Goal: Information Seeking & Learning: Learn about a topic

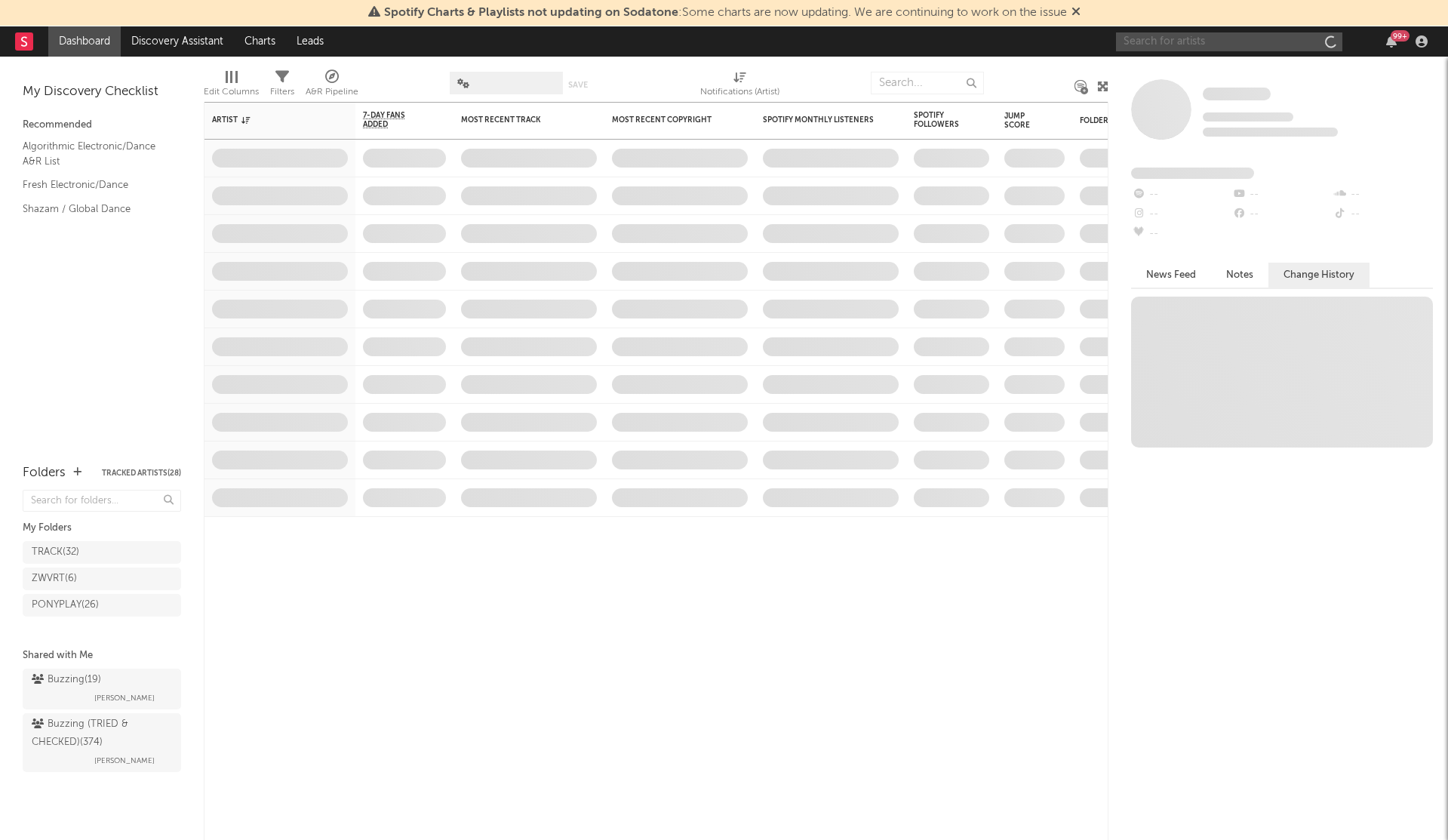
click at [1165, 34] on input "text" at bounding box center [1229, 42] width 226 height 18
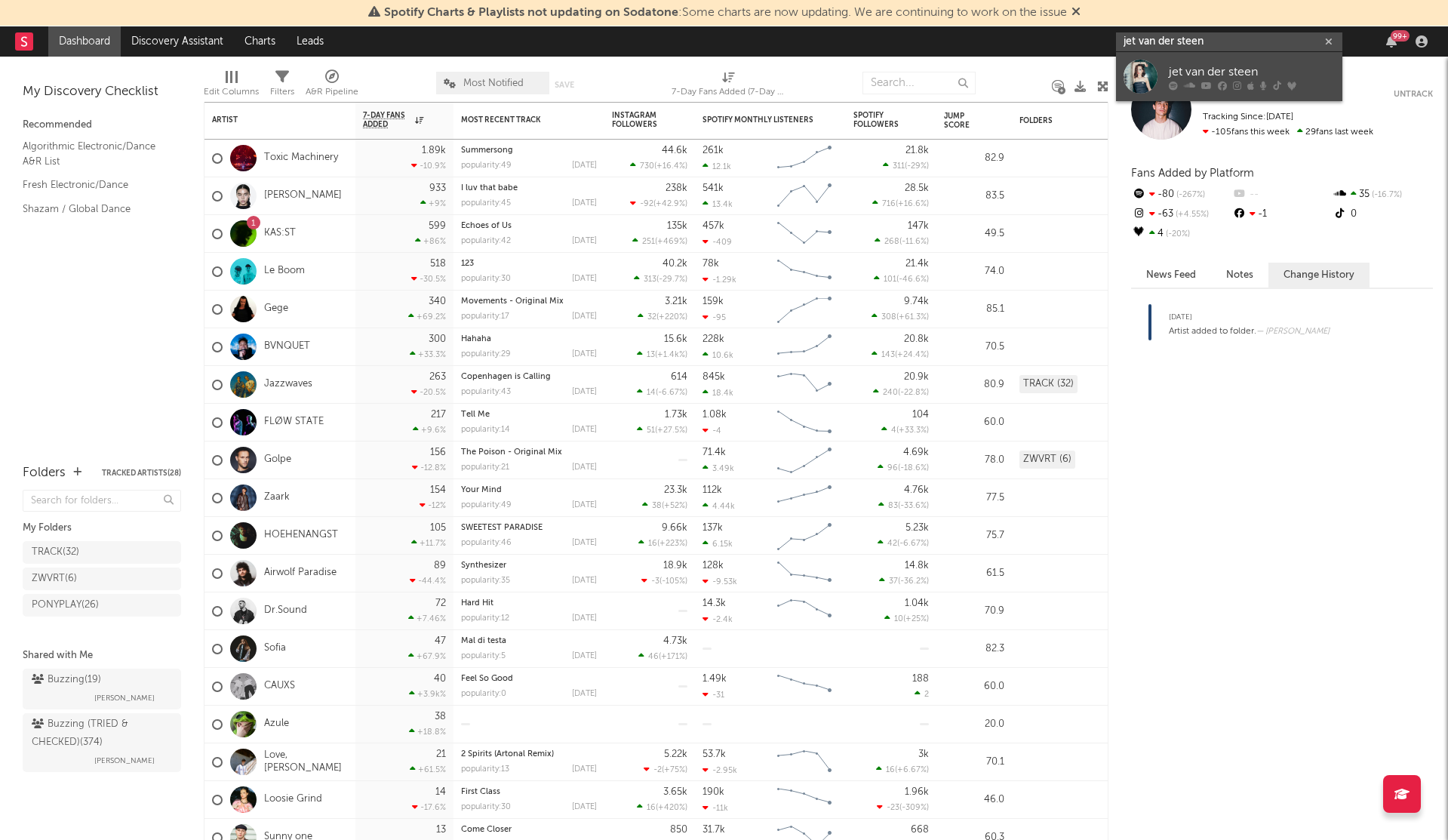
type input "jet van der steen"
click at [1218, 40] on input "jet van der steen" at bounding box center [1229, 42] width 226 height 18
click at [1247, 71] on div "jet van der steen" at bounding box center [1251, 71] width 166 height 18
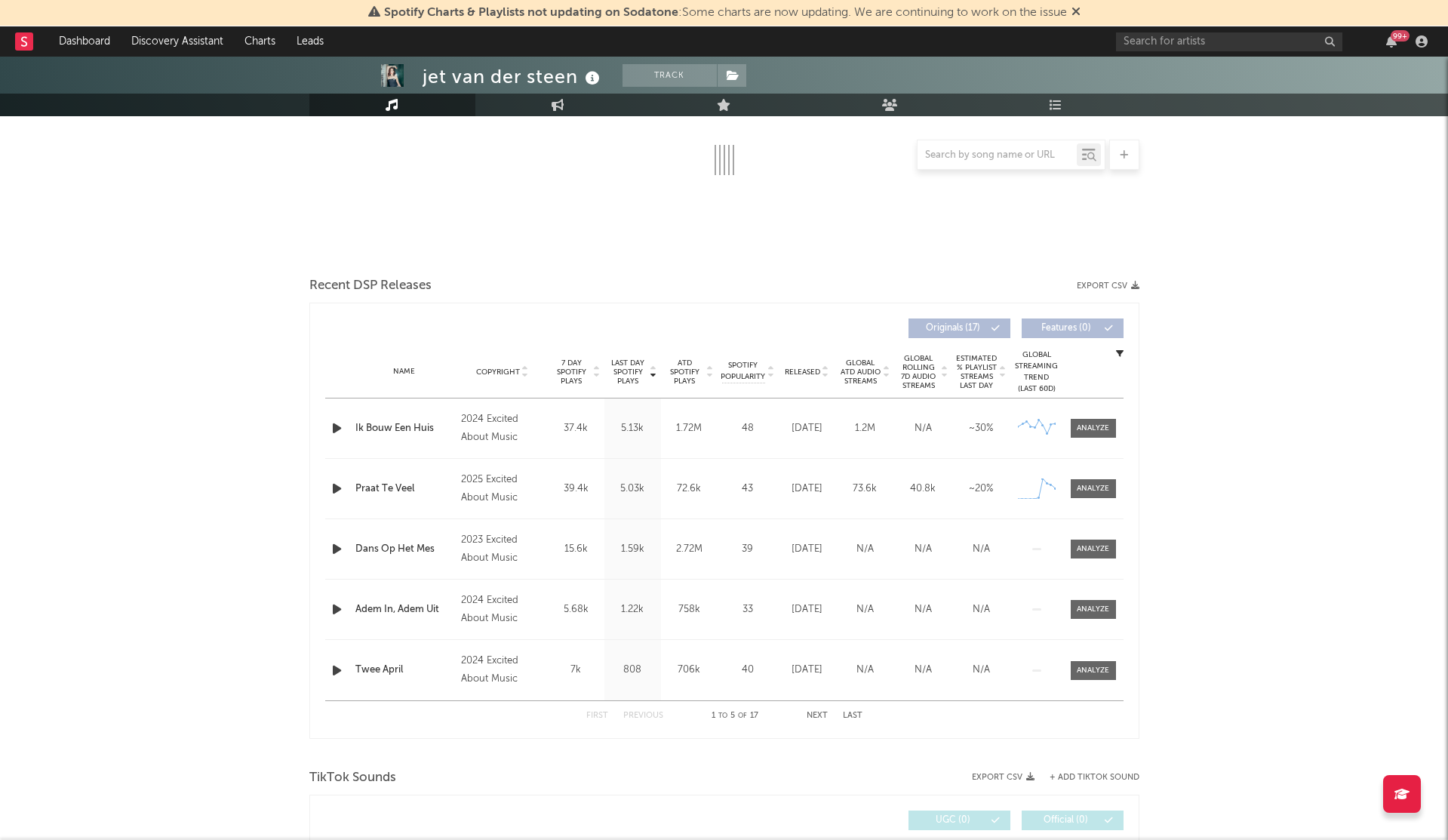
select select "6m"
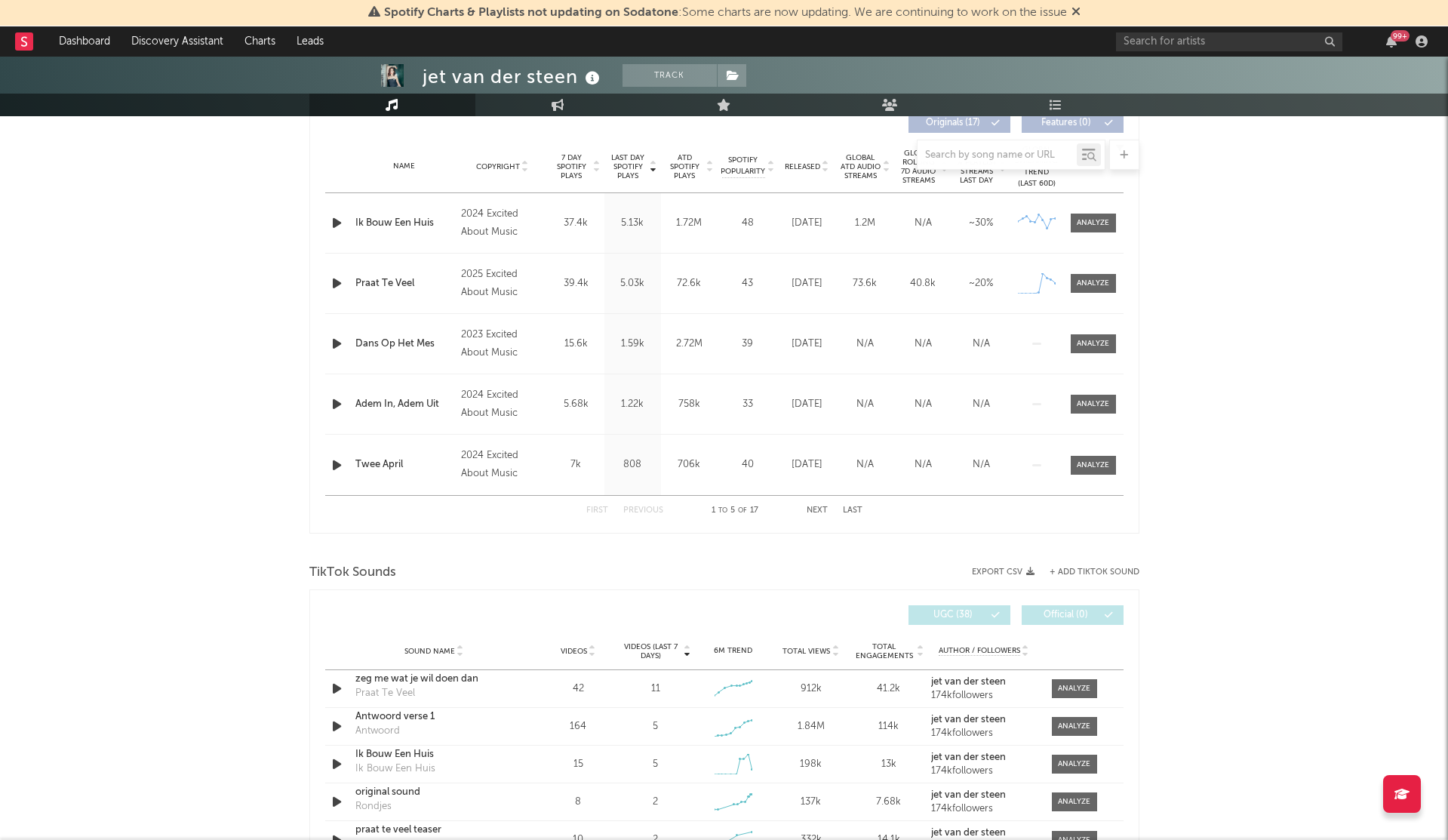
scroll to position [602, 0]
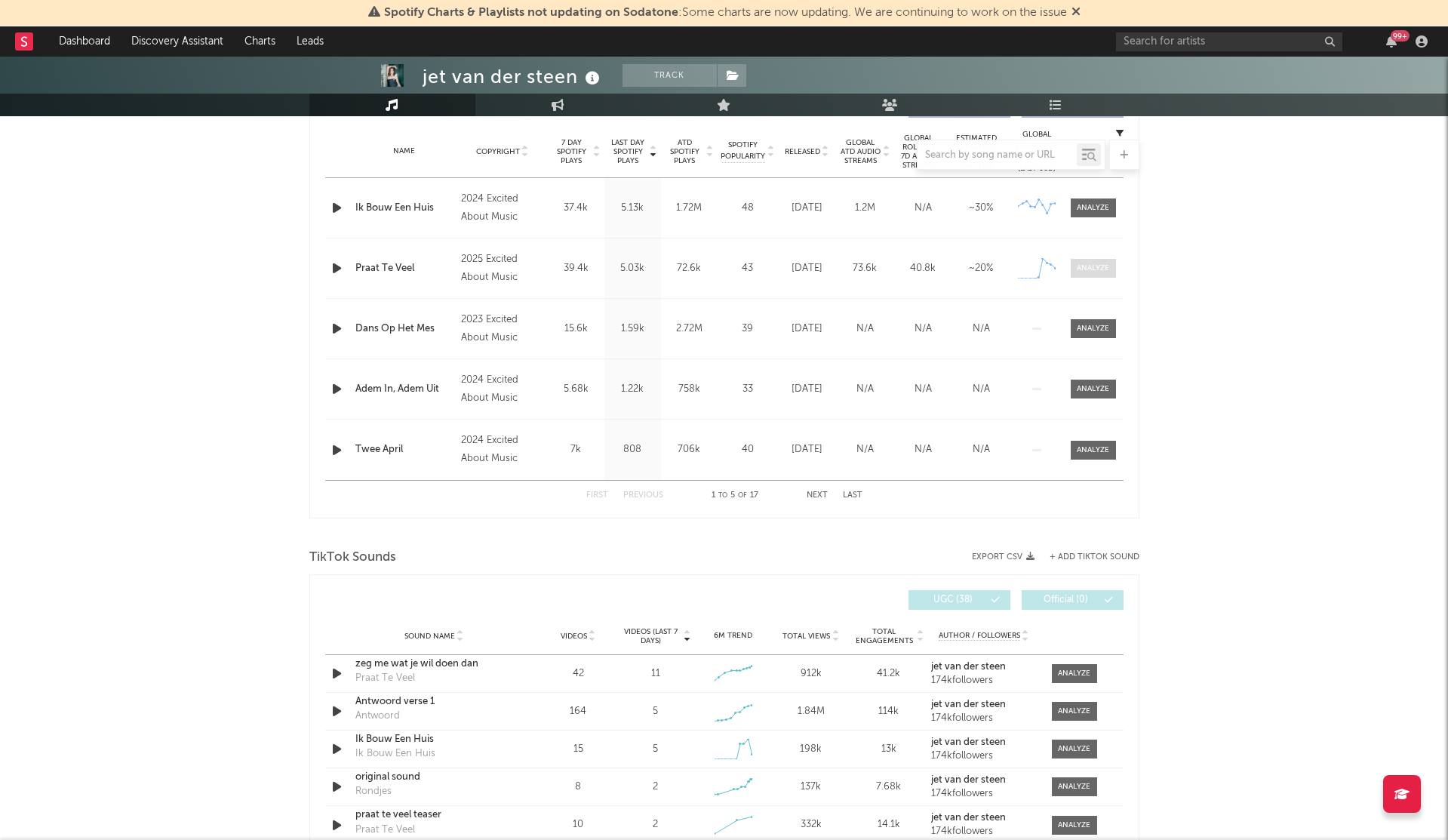
click at [1086, 272] on div at bounding box center [1093, 267] width 33 height 11
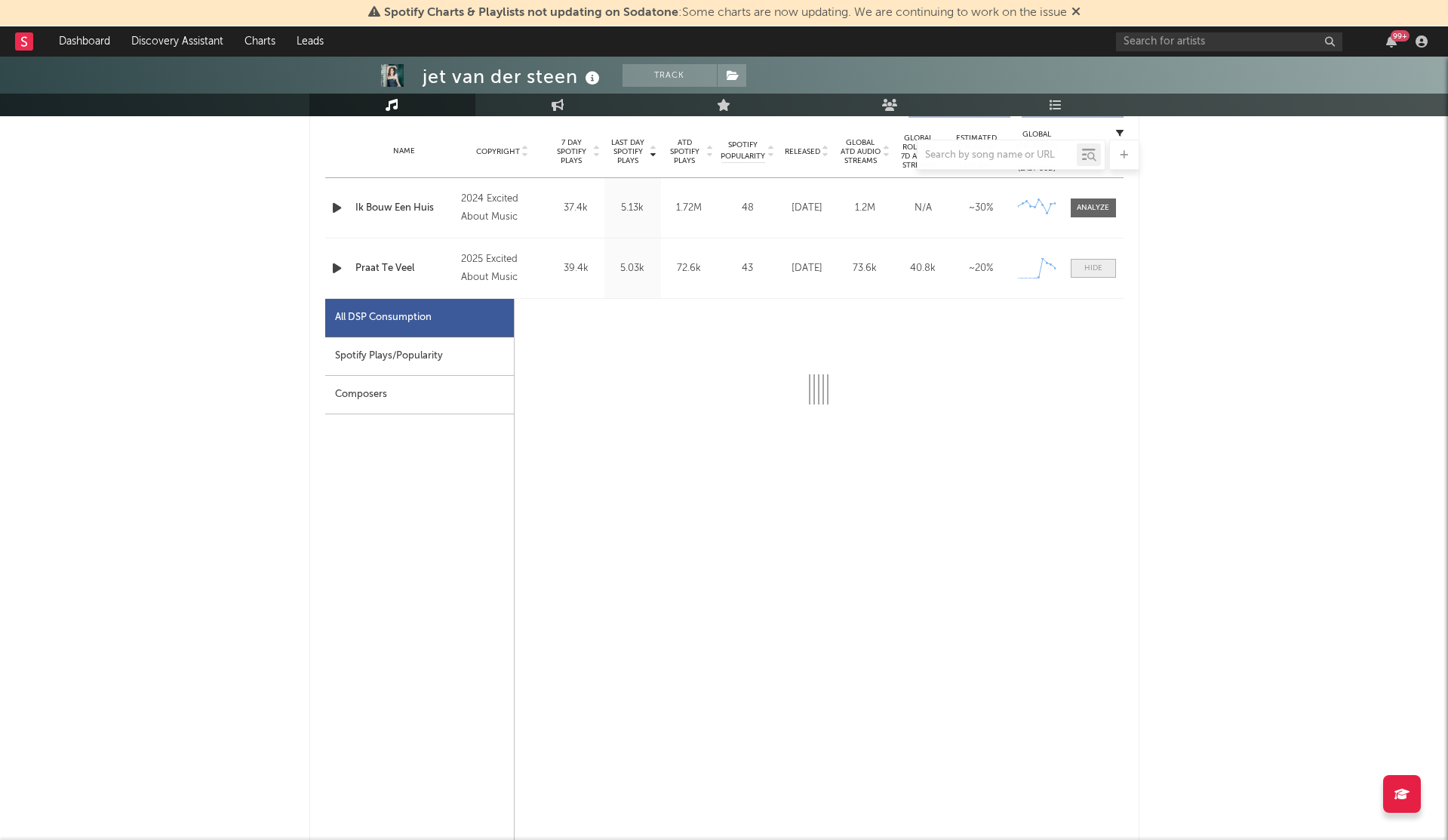
select select "1w"
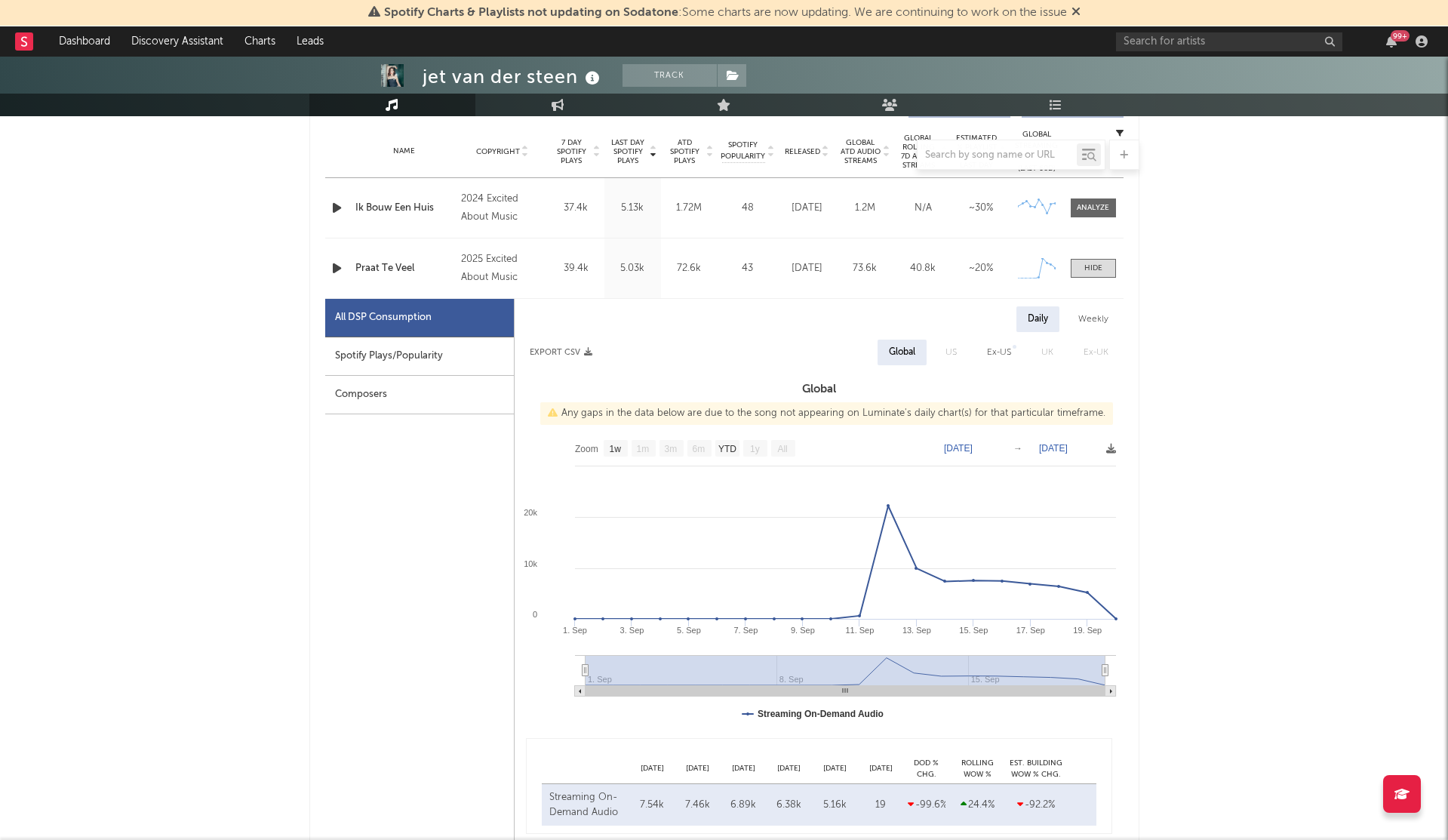
click at [441, 358] on div "Spotify Plays/Popularity" at bounding box center [420, 357] width 188 height 39
select select "1w"
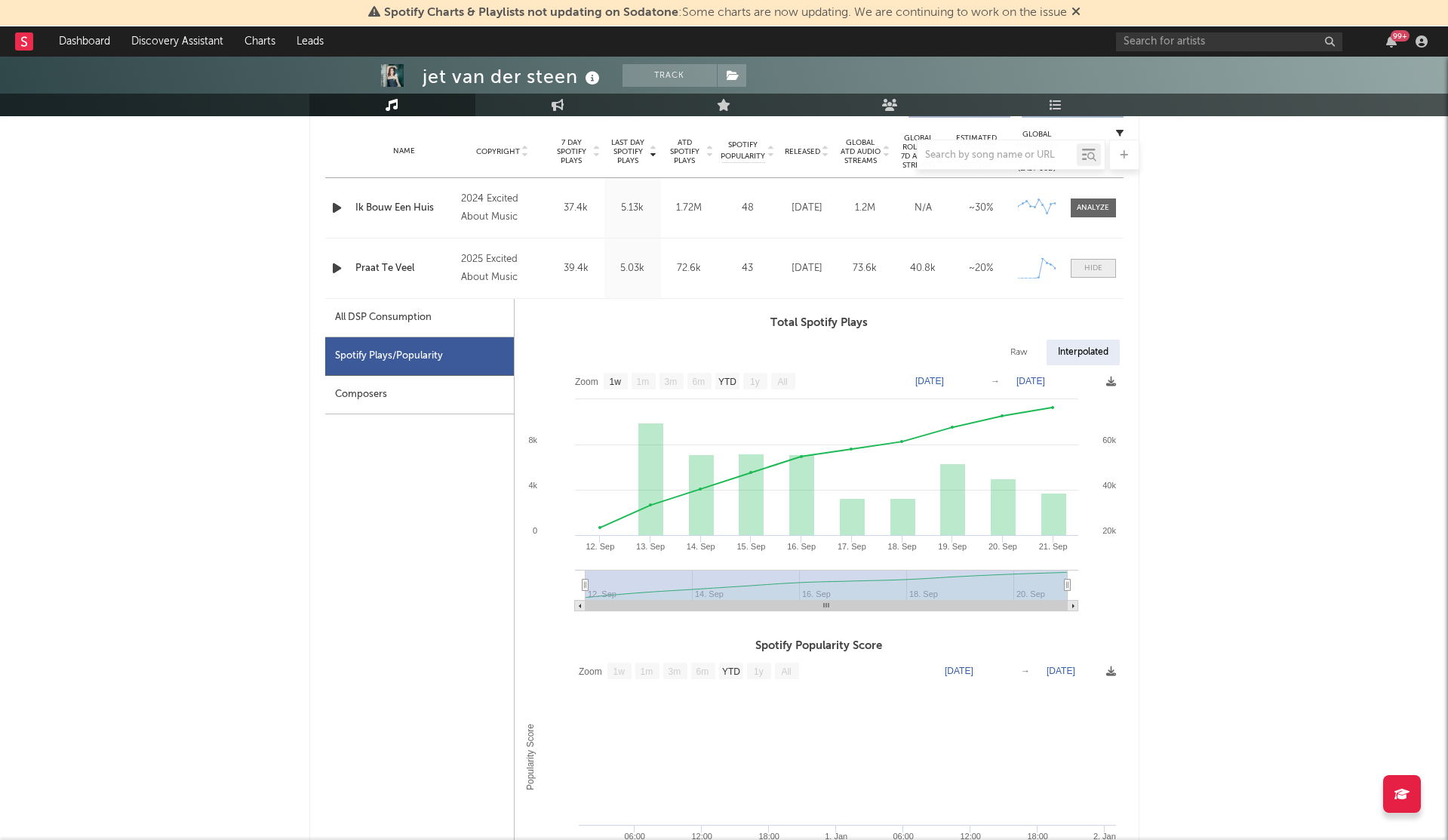
click at [1092, 276] on span at bounding box center [1094, 268] width 45 height 18
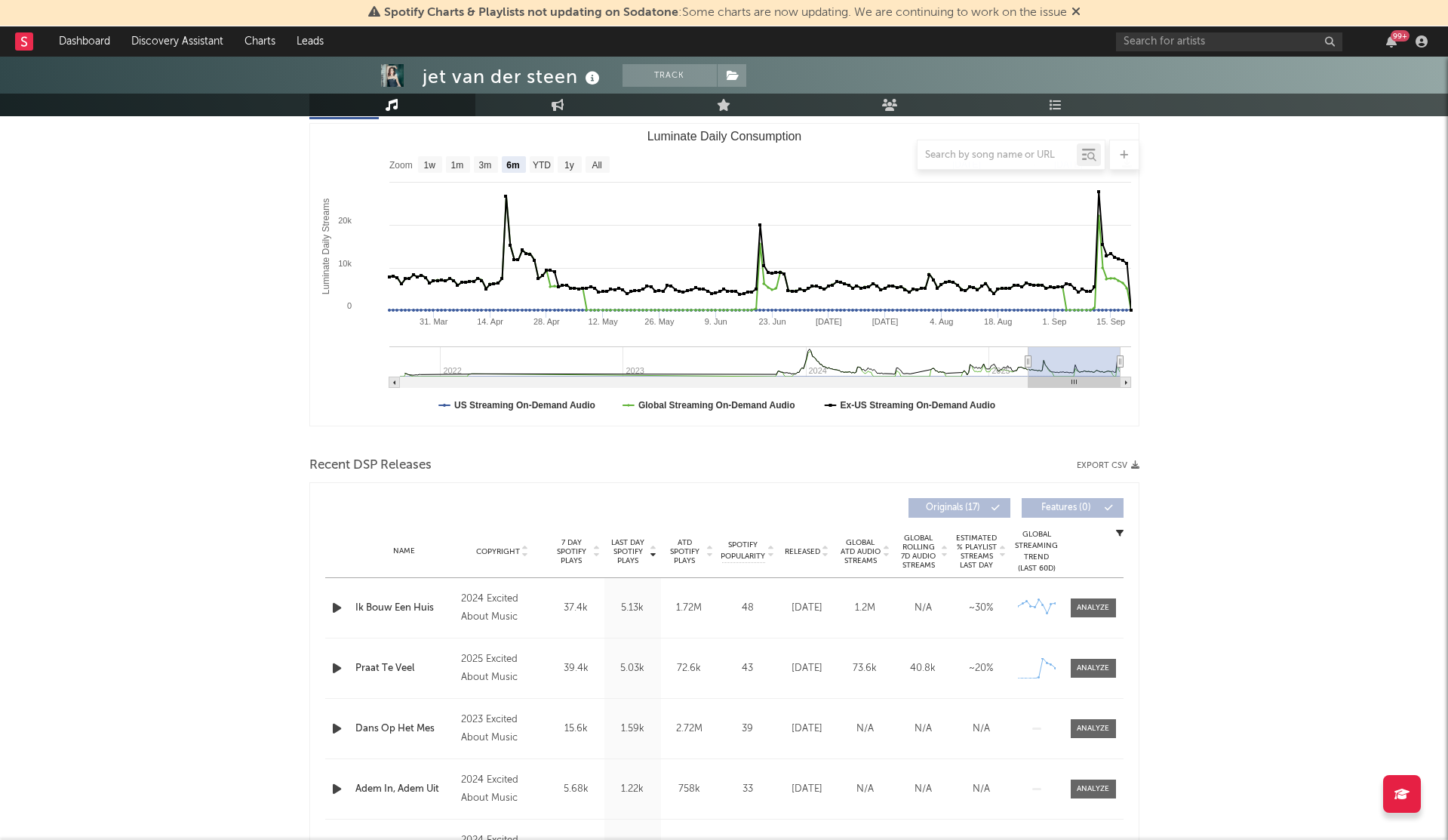
scroll to position [291, 0]
